Goal: Task Accomplishment & Management: Complete application form

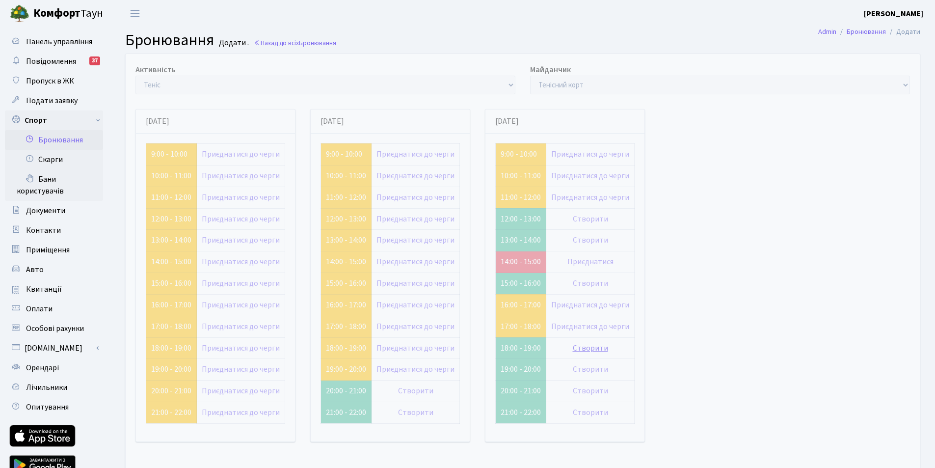
click at [587, 347] on link "Створити" at bounding box center [590, 347] width 35 height 11
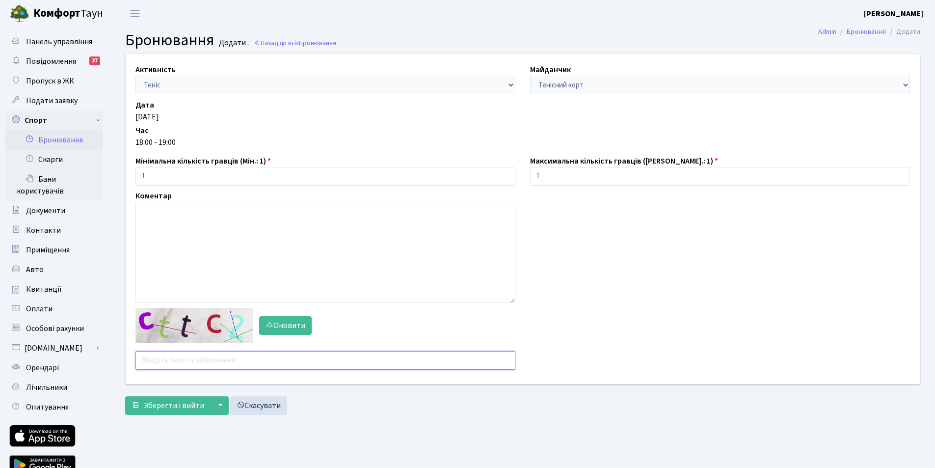
click at [181, 355] on input "text" at bounding box center [325, 360] width 380 height 19
type input "ydbhh"
click at [125, 396] on button "Зберегти і вийти" at bounding box center [167, 405] width 85 height 19
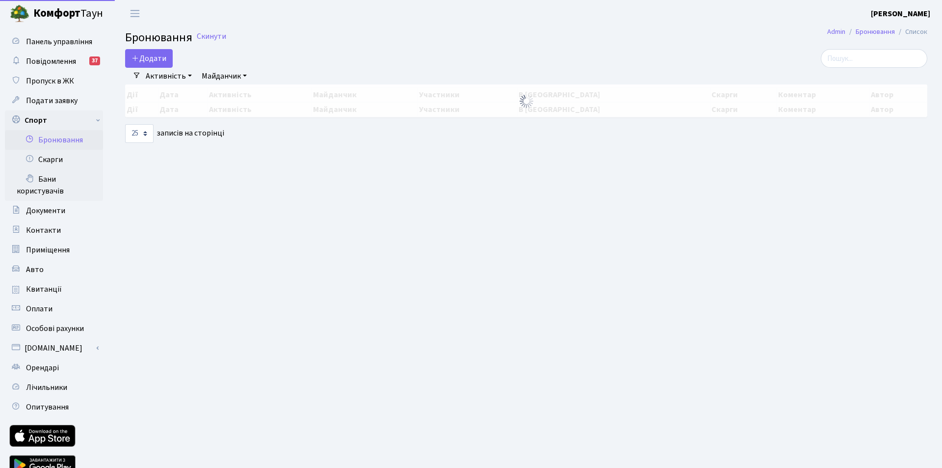
select select "25"
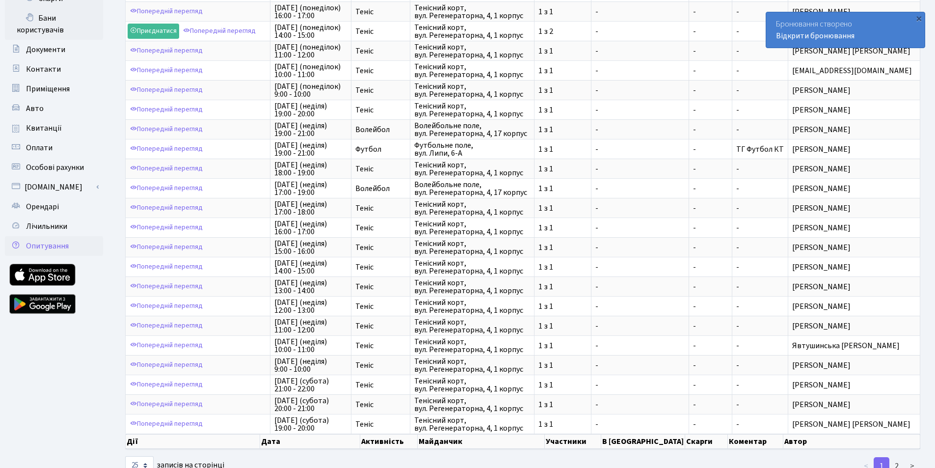
scroll to position [193, 0]
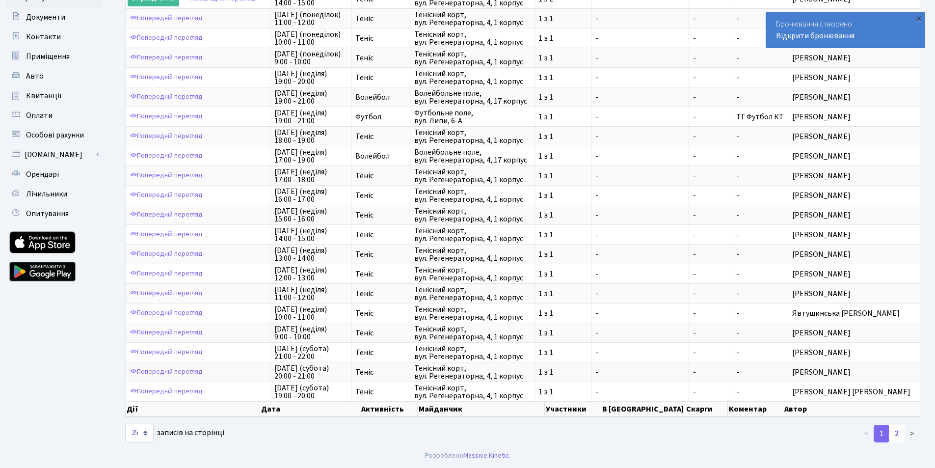
click at [896, 432] on link "2" at bounding box center [897, 433] width 16 height 18
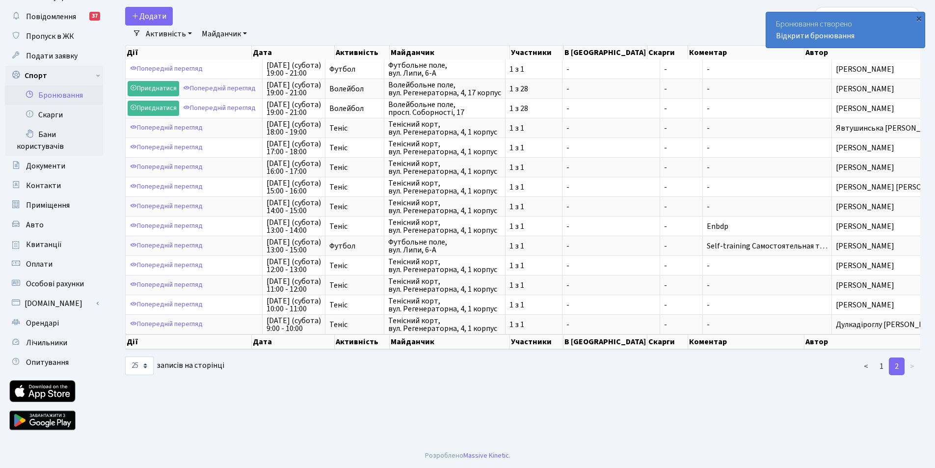
scroll to position [45, 0]
click at [880, 374] on link "1" at bounding box center [881, 366] width 16 height 18
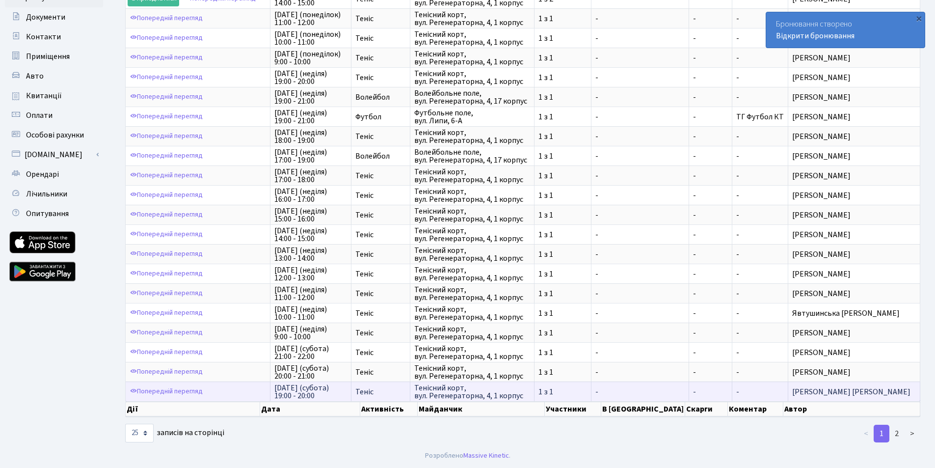
scroll to position [1, 0]
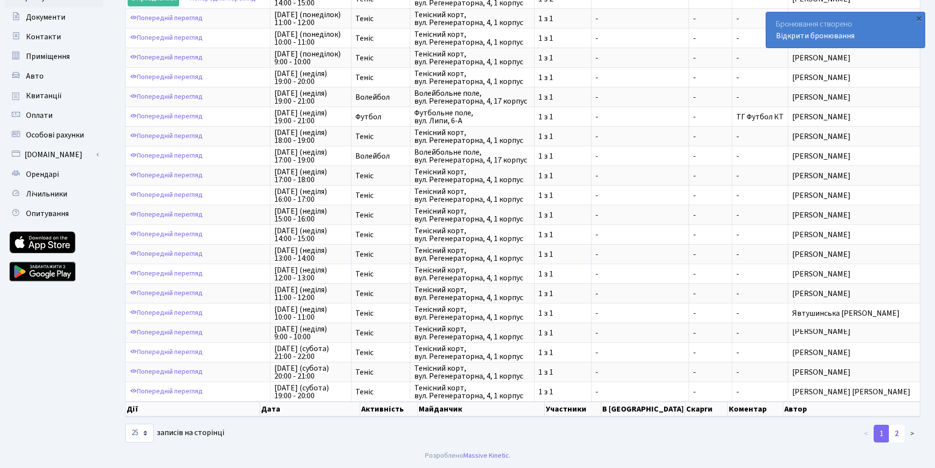
click at [897, 434] on link "2" at bounding box center [897, 433] width 16 height 18
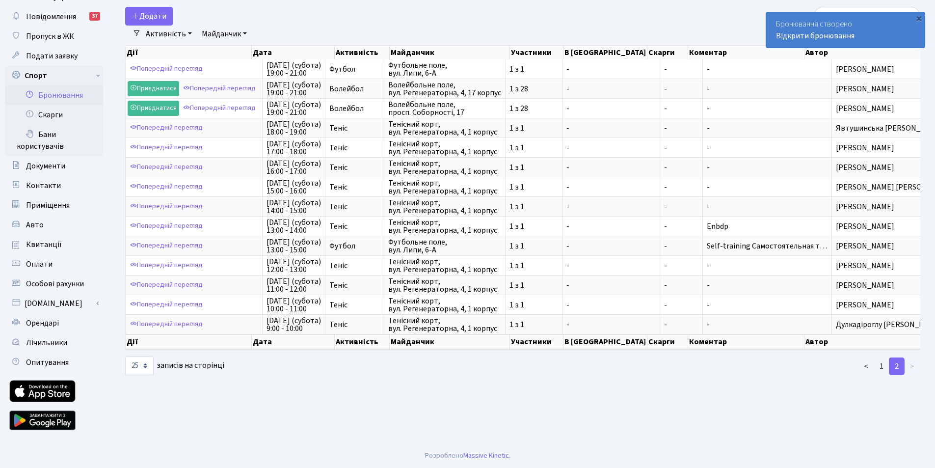
scroll to position [45, 0]
